Goal: Find specific page/section: Find specific page/section

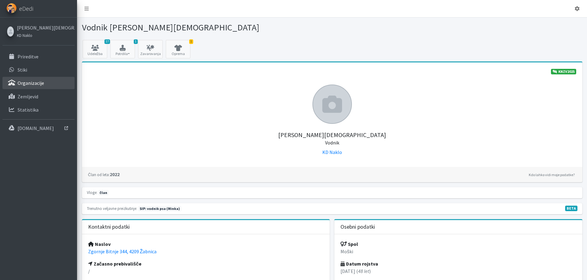
drag, startPoint x: 0, startPoint y: 0, endPoint x: 31, endPoint y: 85, distance: 90.1
click at [30, 83] on p "Organizacije" at bounding box center [31, 83] width 26 height 6
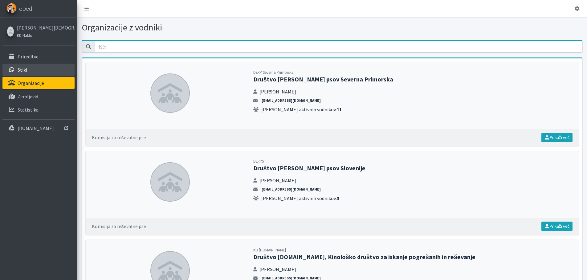
click at [31, 71] on link "Stiki" at bounding box center [38, 70] width 72 height 12
